Goal: Information Seeking & Learning: Learn about a topic

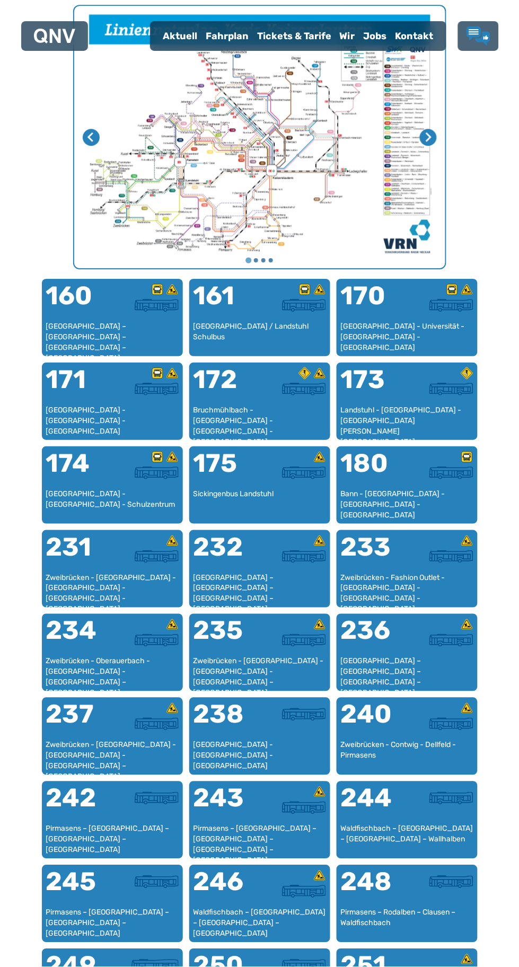
scroll to position [437, 0]
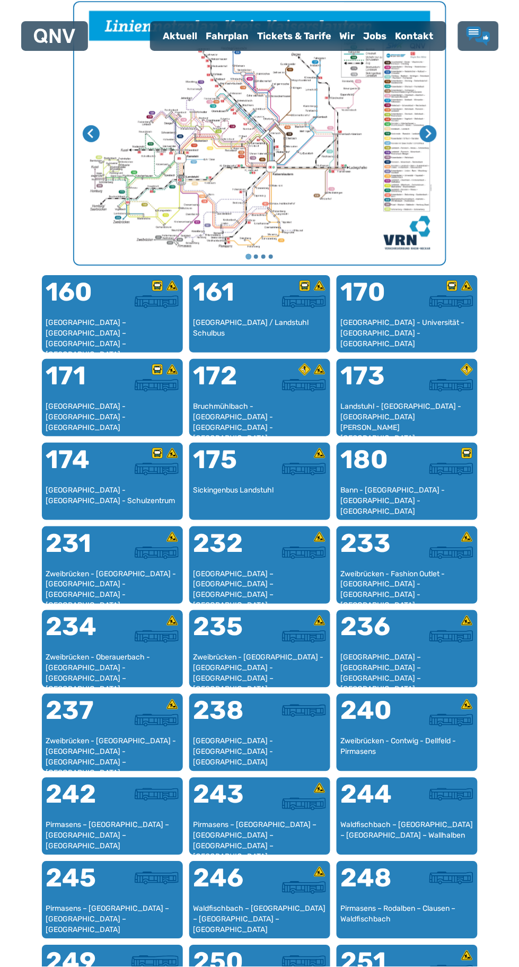
click at [93, 902] on div "245" at bounding box center [79, 885] width 66 height 38
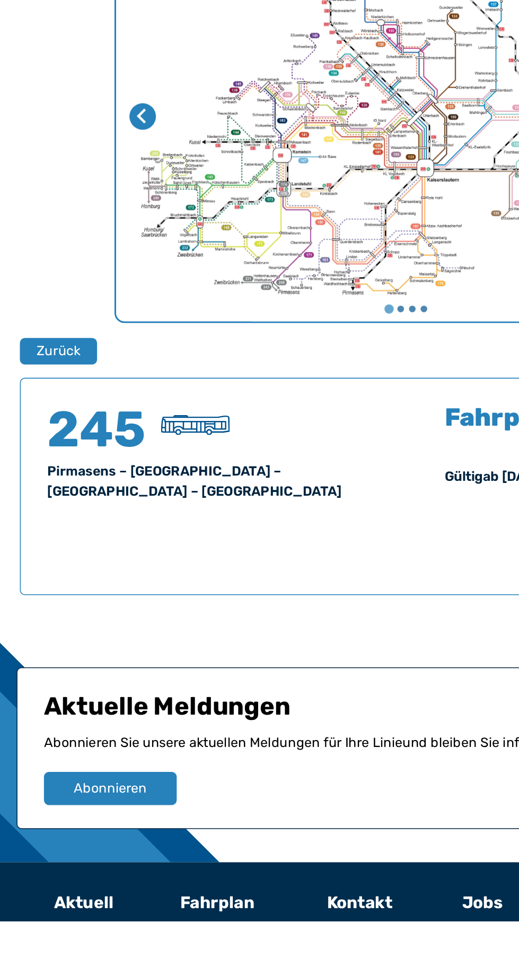
scroll to position [120, 0]
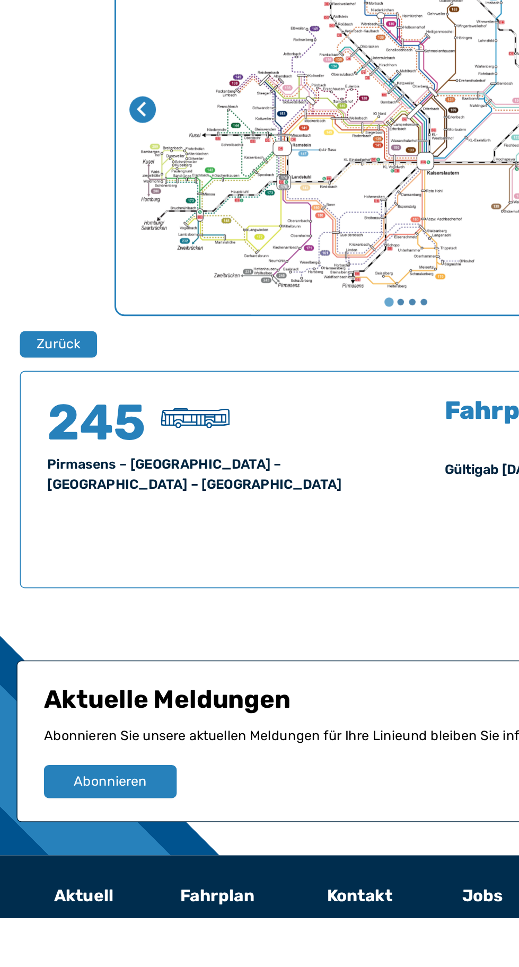
click at [78, 667] on h4 "245" at bounding box center [62, 651] width 64 height 32
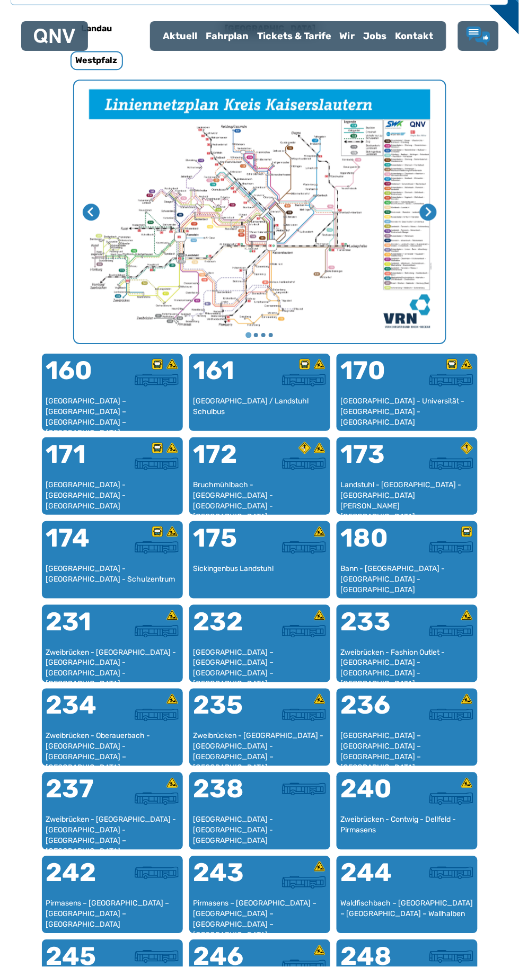
scroll to position [358, 0]
click at [251, 887] on div "243" at bounding box center [226, 879] width 66 height 38
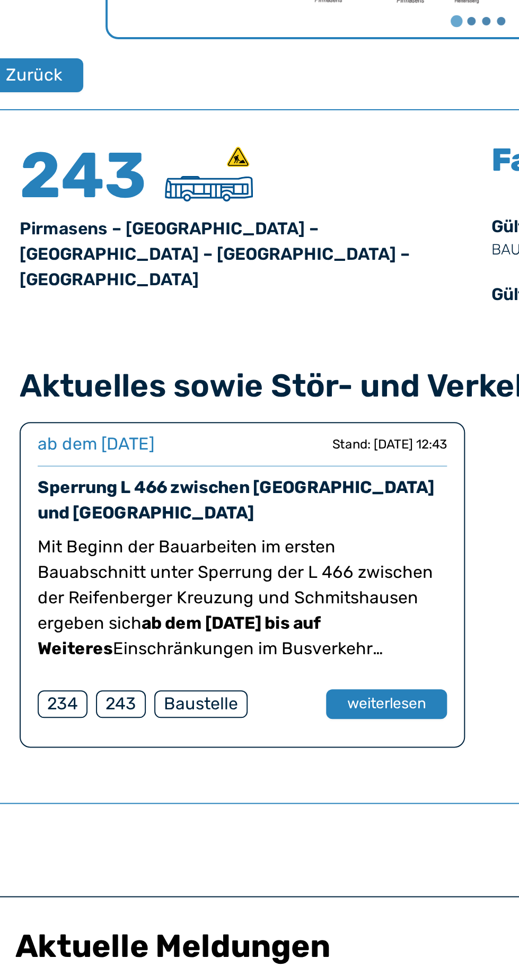
scroll to position [345, 0]
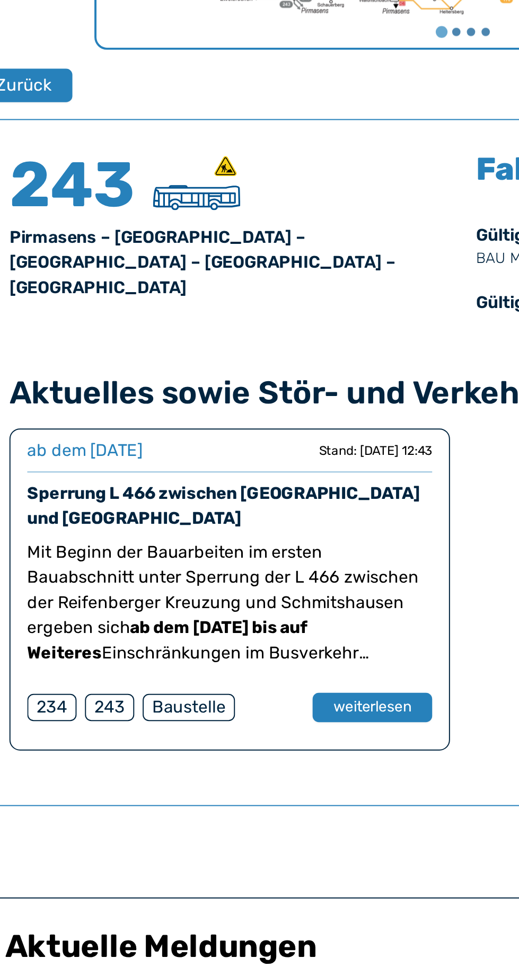
click at [226, 697] on button "weiterlesen" at bounding box center [213, 689] width 60 height 15
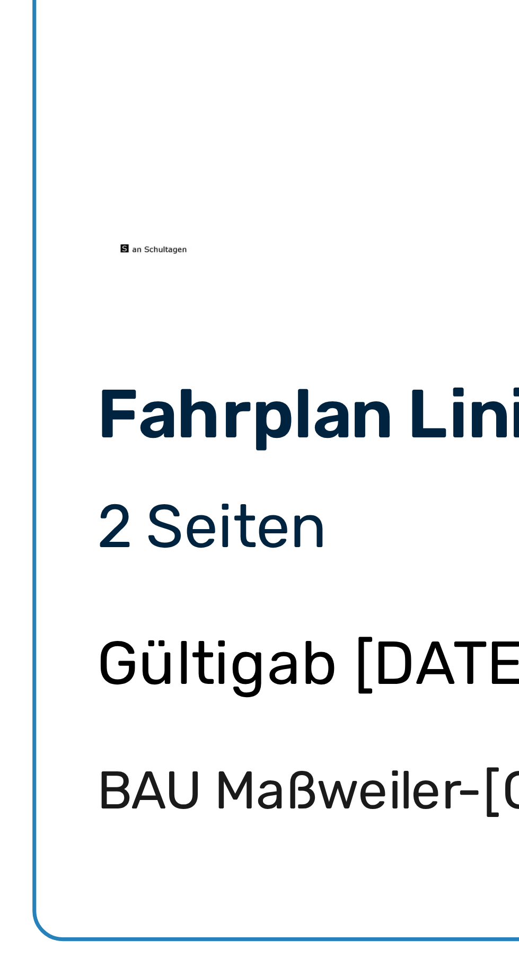
scroll to position [709, 0]
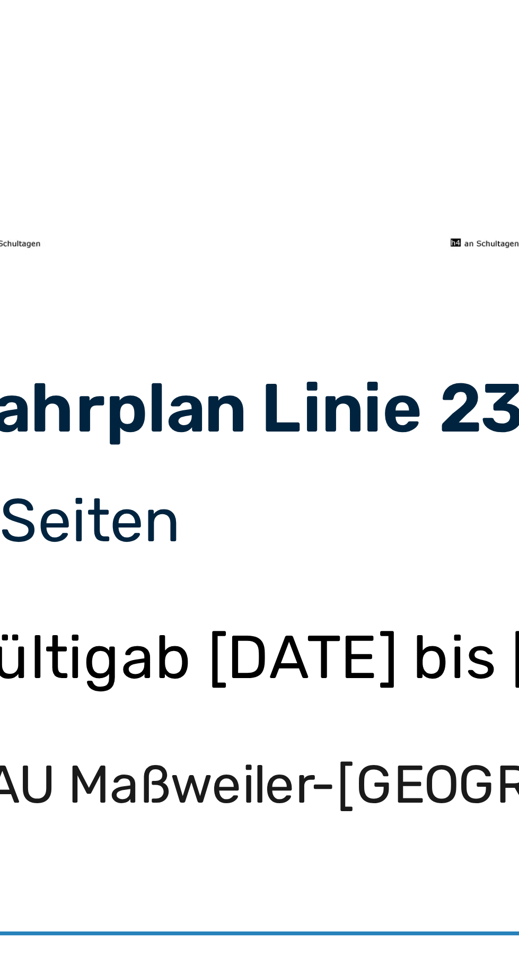
click at [75, 910] on div "243" at bounding box center [76, 917] width 25 height 14
click at [78, 910] on div "243" at bounding box center [76, 917] width 25 height 14
click at [74, 910] on div "243" at bounding box center [76, 917] width 25 height 14
click at [72, 910] on div "243" at bounding box center [76, 917] width 25 height 14
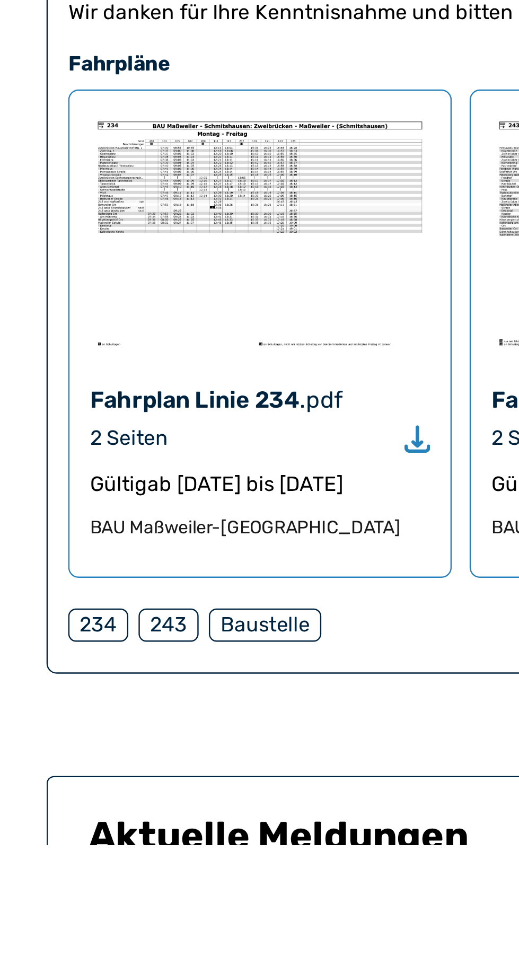
scroll to position [751, 0]
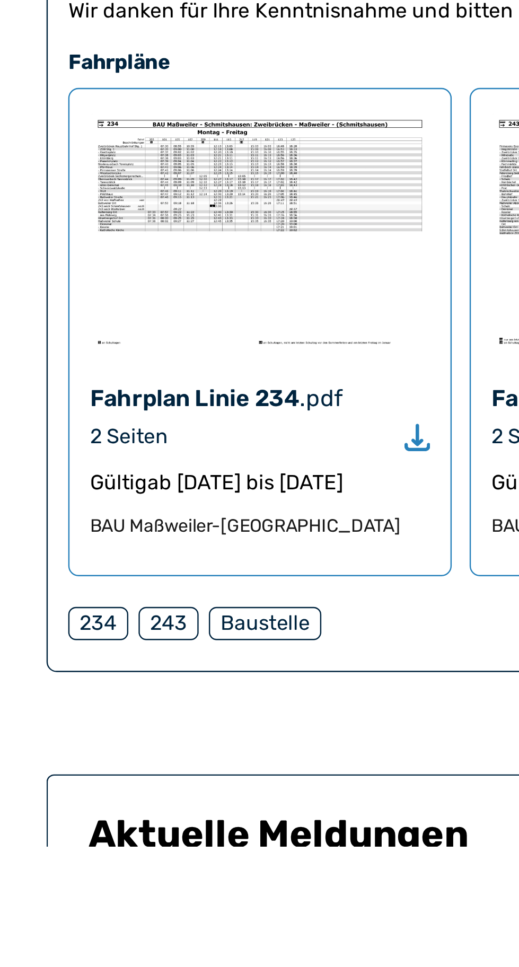
click at [74, 868] on div "243" at bounding box center [76, 875] width 25 height 14
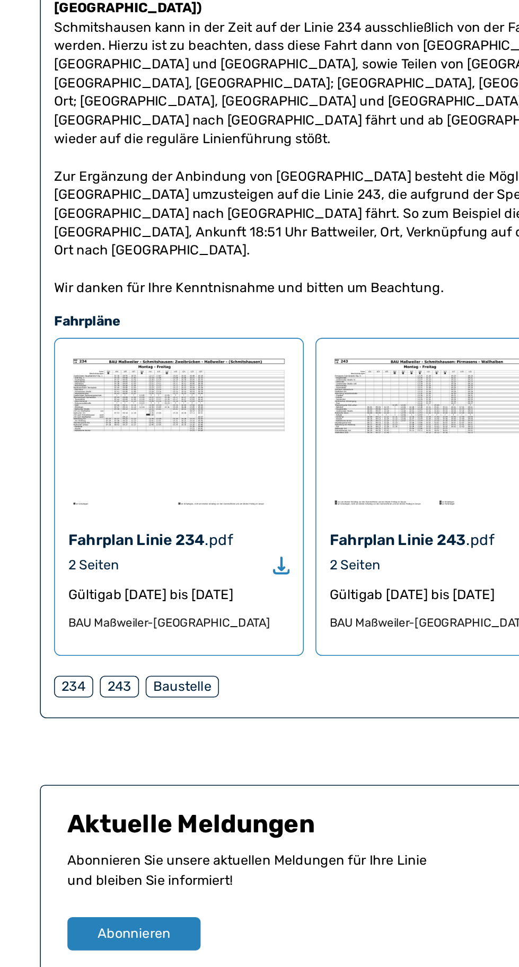
scroll to position [857, 0]
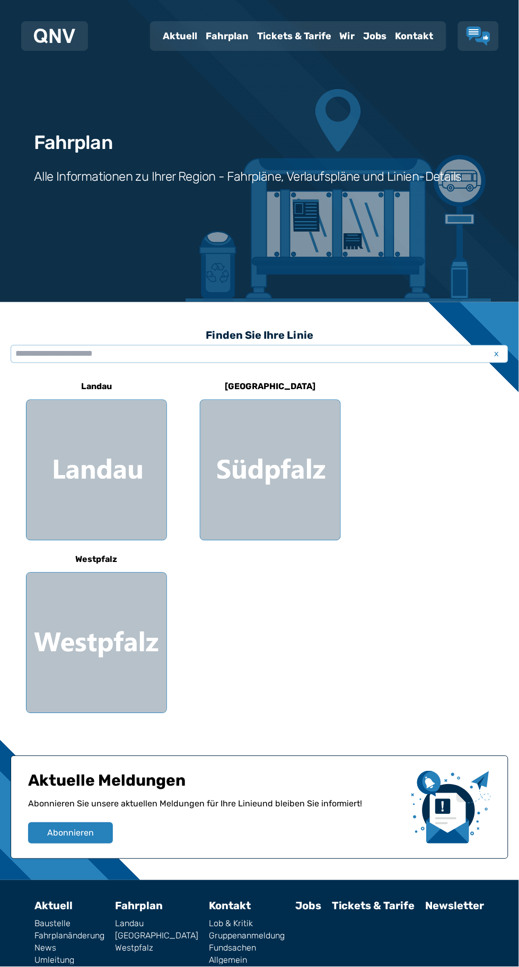
click at [108, 668] on div at bounding box center [97, 643] width 140 height 140
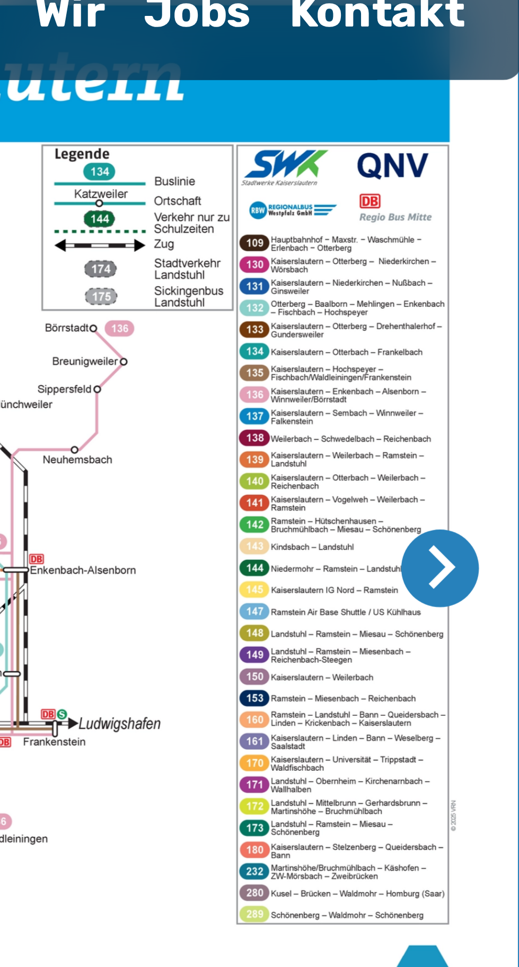
scroll to position [413, 0]
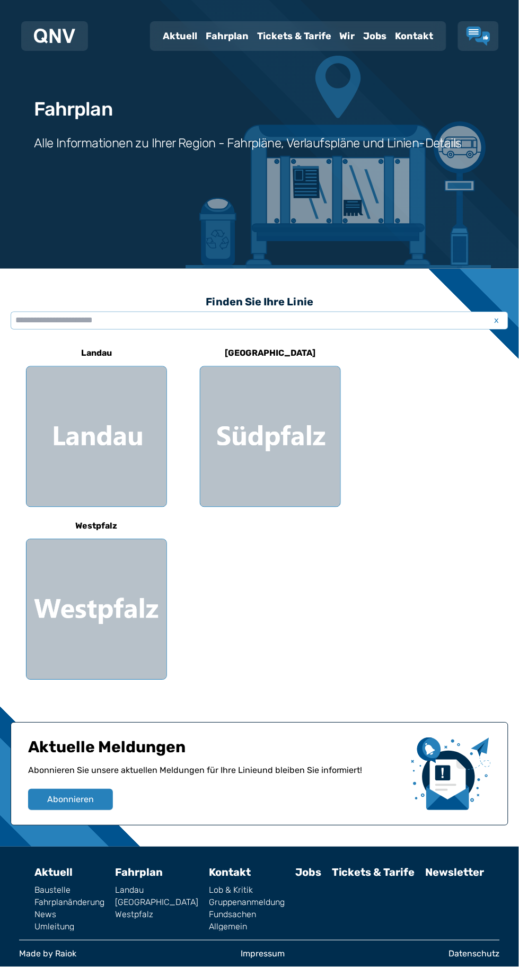
scroll to position [40, 0]
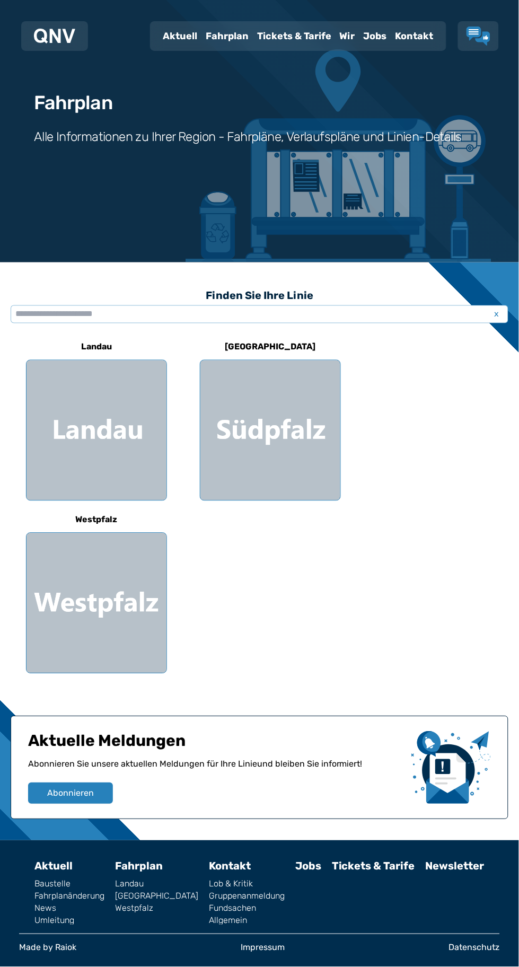
click at [290, 430] on div at bounding box center [270, 430] width 140 height 140
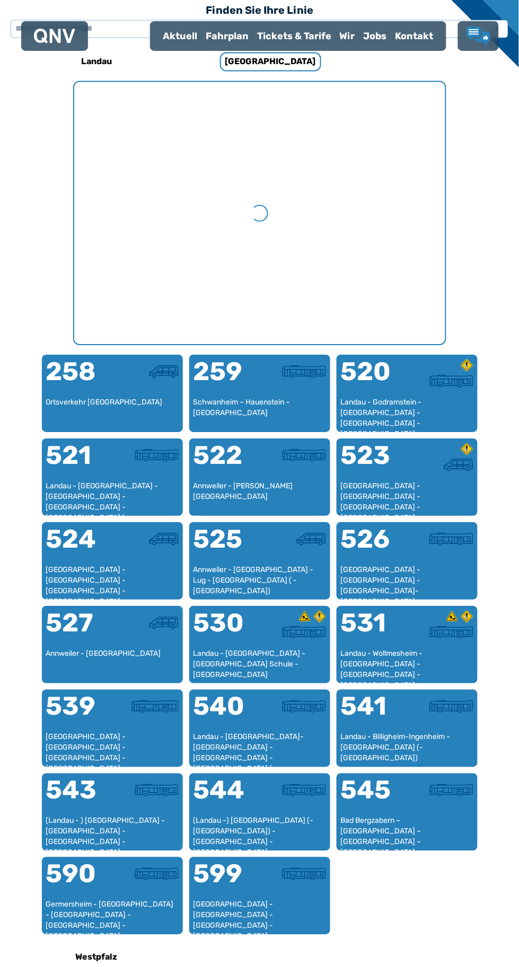
scroll to position [327, 0]
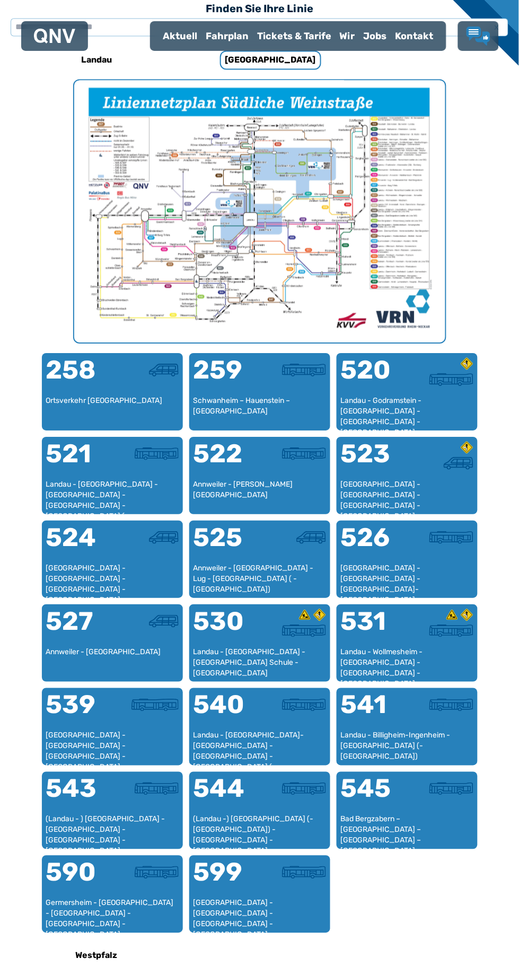
scroll to position [40, 0]
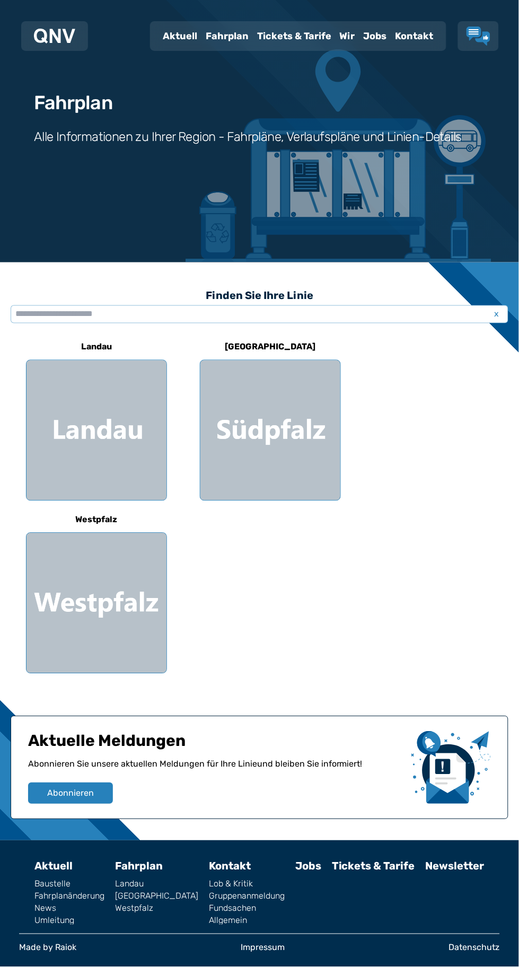
click at [67, 605] on div at bounding box center [97, 603] width 140 height 140
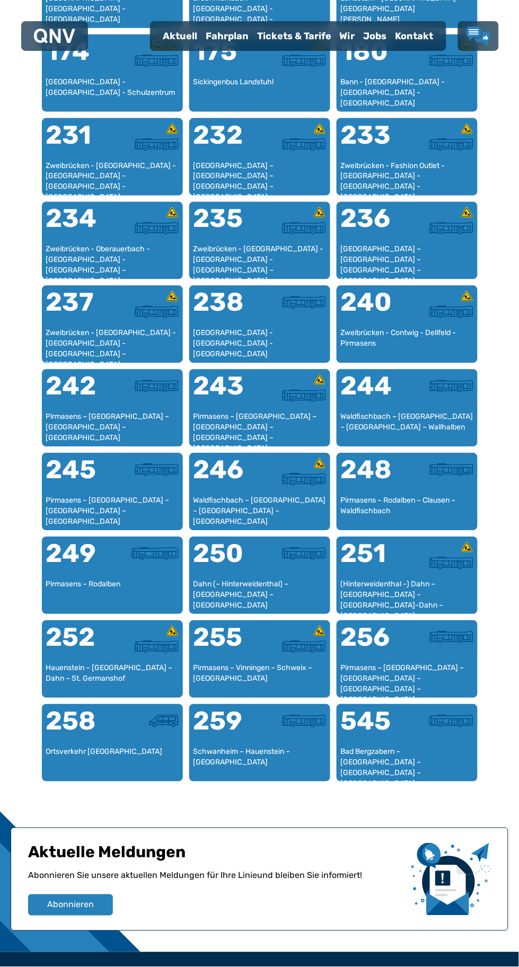
scroll to position [870, 0]
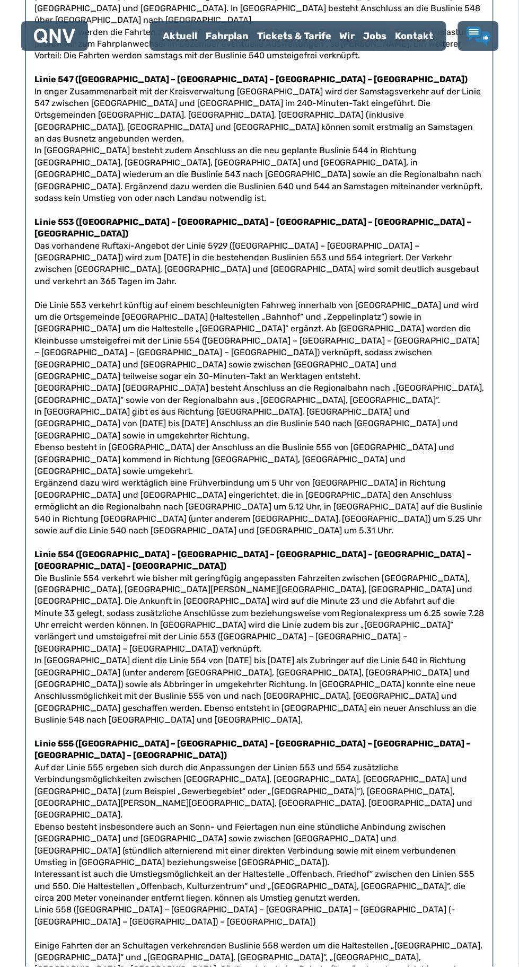
scroll to position [1794, 0]
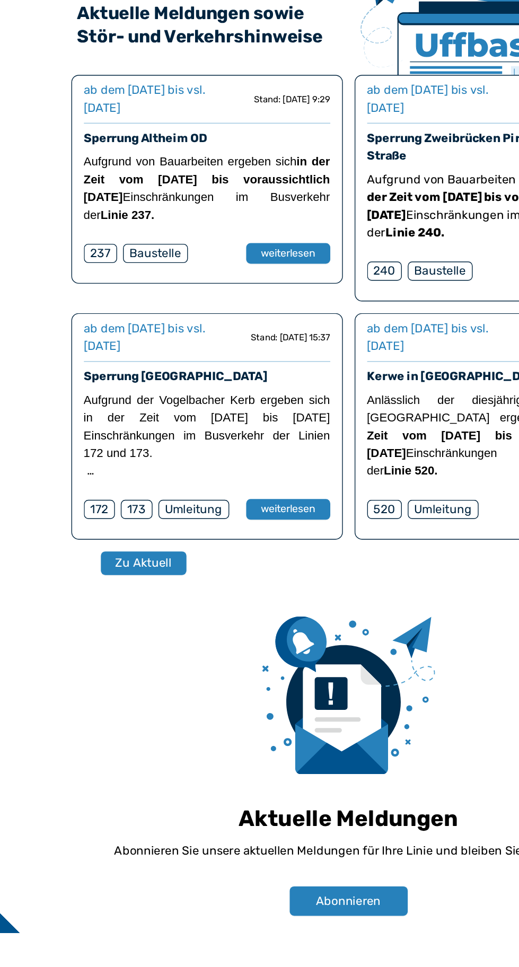
scroll to position [502, 0]
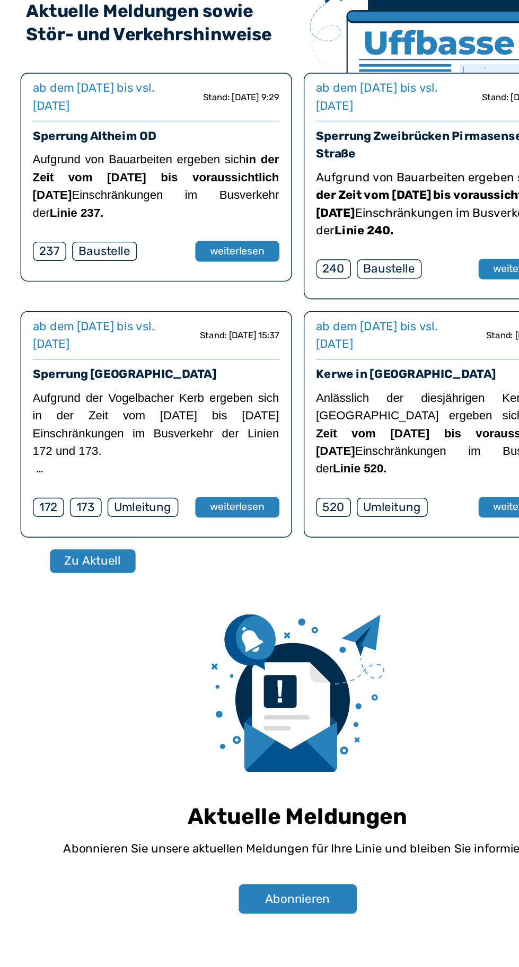
click at [102, 696] on button "Zu Aktuell" at bounding box center [112, 699] width 61 height 17
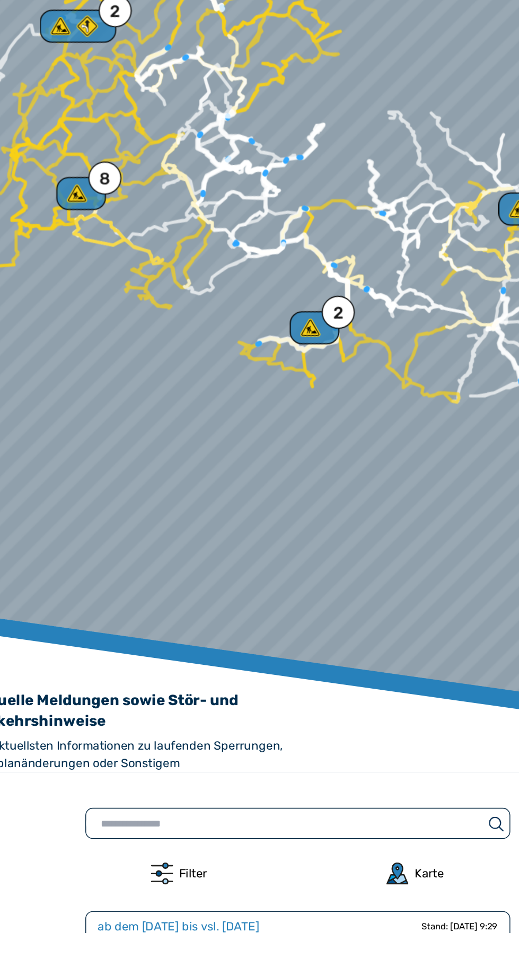
click at [47, 921] on div "Filter Karte" at bounding box center [259, 925] width 468 height 16
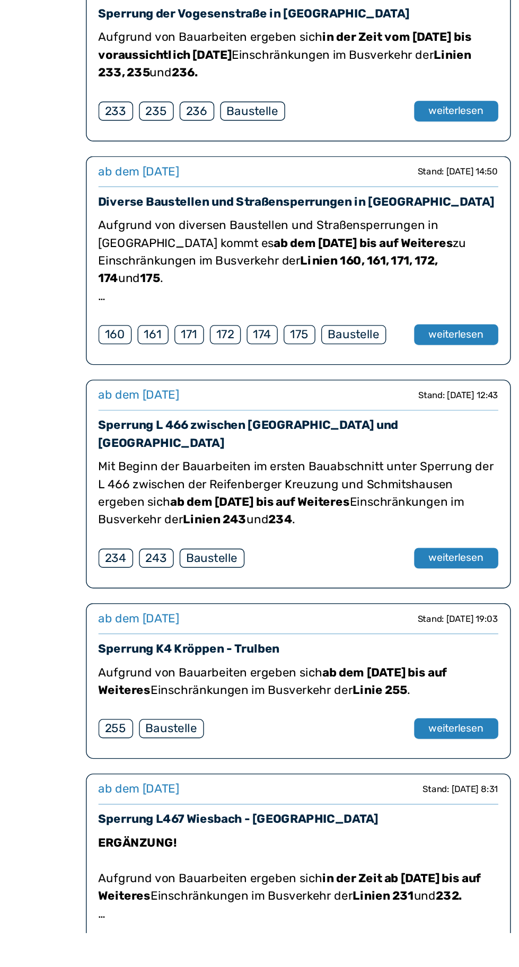
scroll to position [2276, 0]
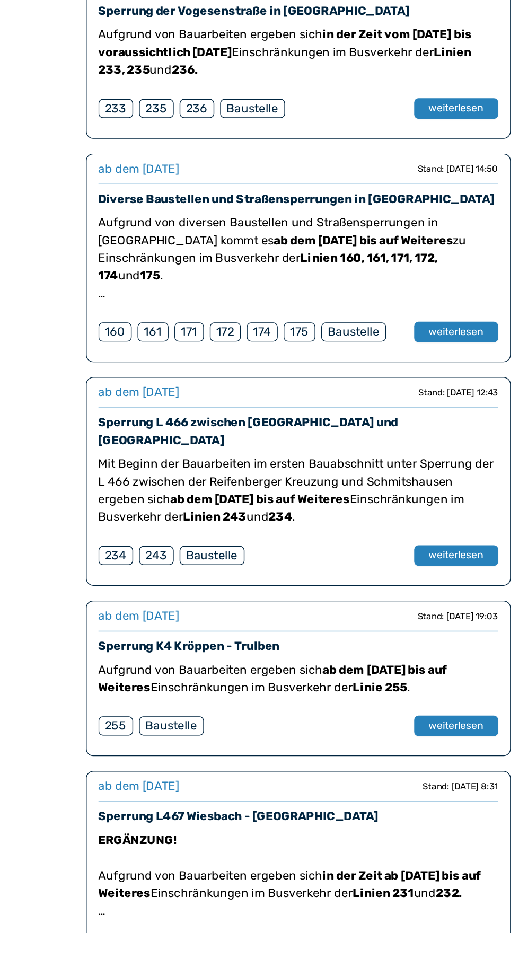
click at [367, 697] on button "weiterlesen" at bounding box center [373, 696] width 60 height 15
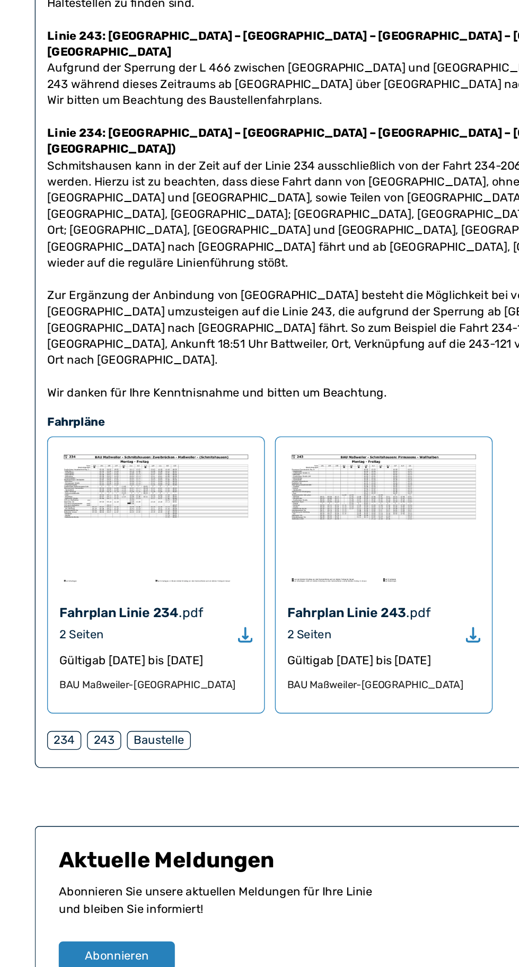
scroll to position [780, 0]
